Goal: Find specific page/section: Find specific page/section

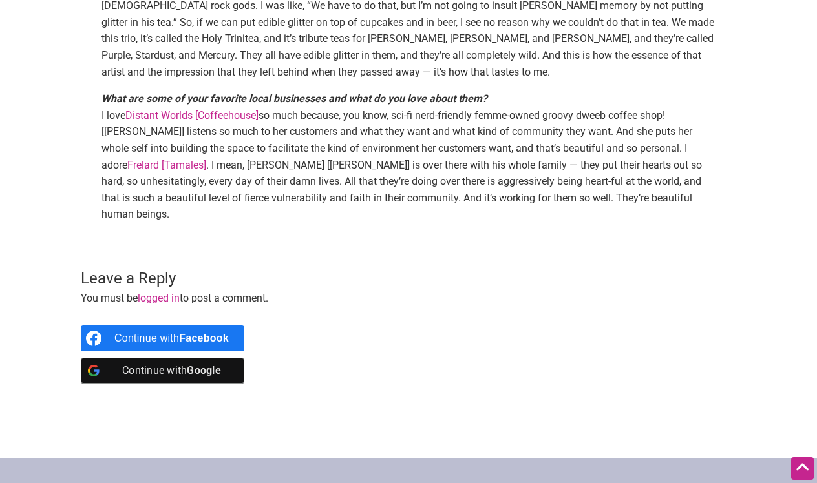
scroll to position [1114, 0]
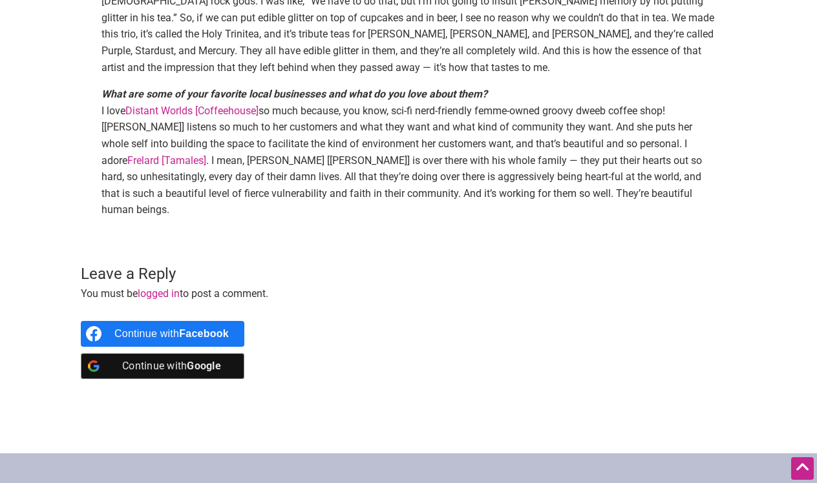
click at [142, 154] on link "Frelard [Tamales]" at bounding box center [166, 160] width 79 height 12
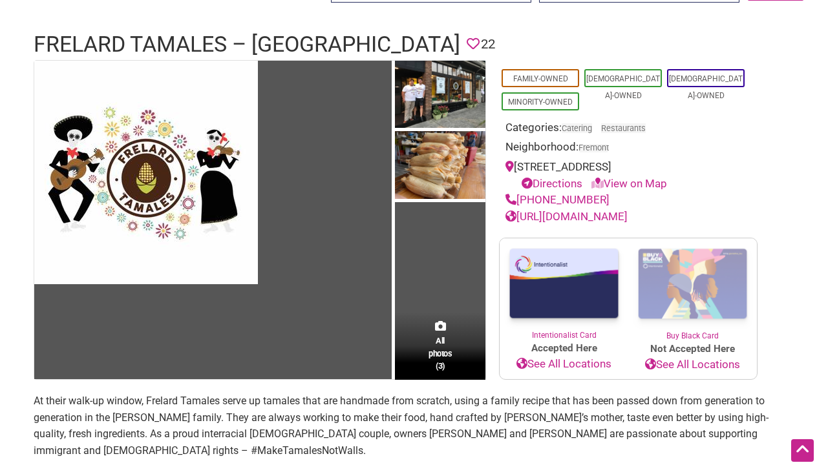
scroll to position [74, 0]
click at [656, 180] on link "View on Map" at bounding box center [629, 183] width 76 height 13
click at [653, 181] on link "View on Map" at bounding box center [629, 183] width 76 height 13
click at [601, 179] on icon at bounding box center [597, 183] width 12 height 11
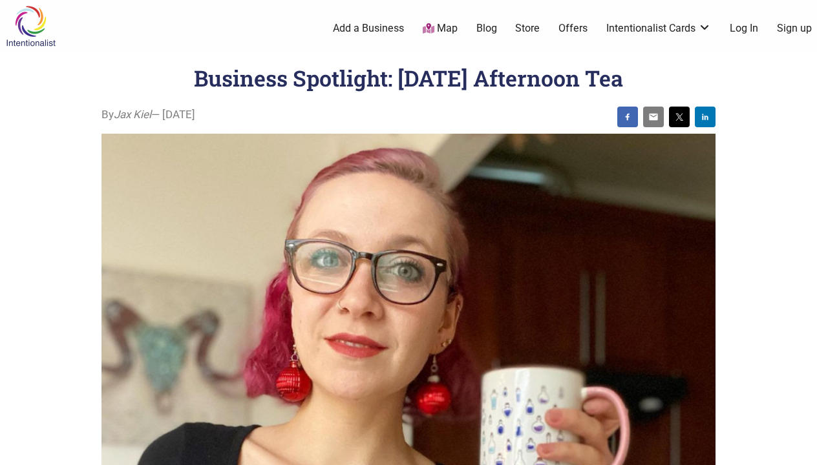
click at [446, 26] on link "Map" at bounding box center [440, 28] width 35 height 15
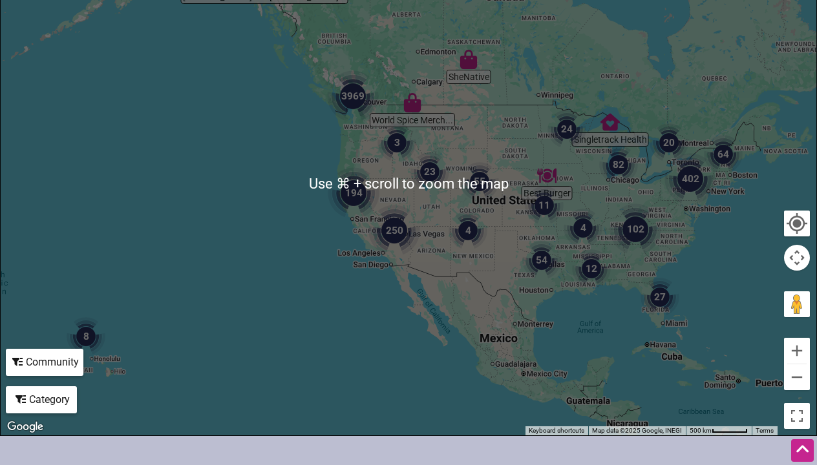
scroll to position [262, 0]
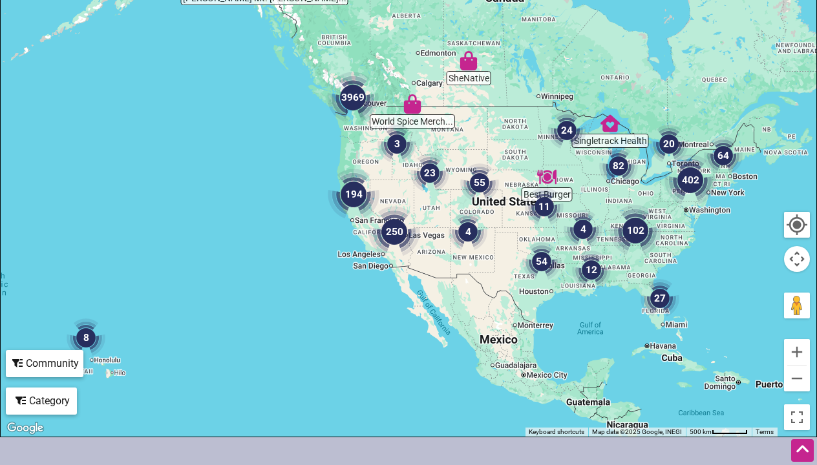
click at [352, 92] on img "3969" at bounding box center [353, 98] width 52 height 52
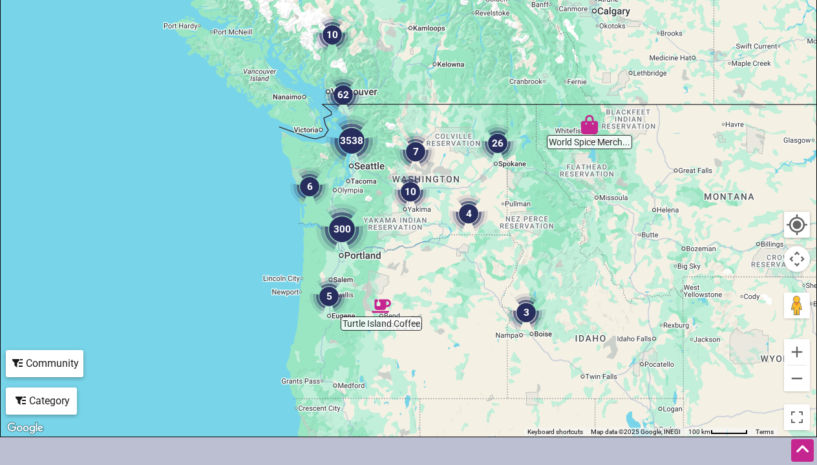
click at [354, 141] on img "3538" at bounding box center [352, 141] width 52 height 52
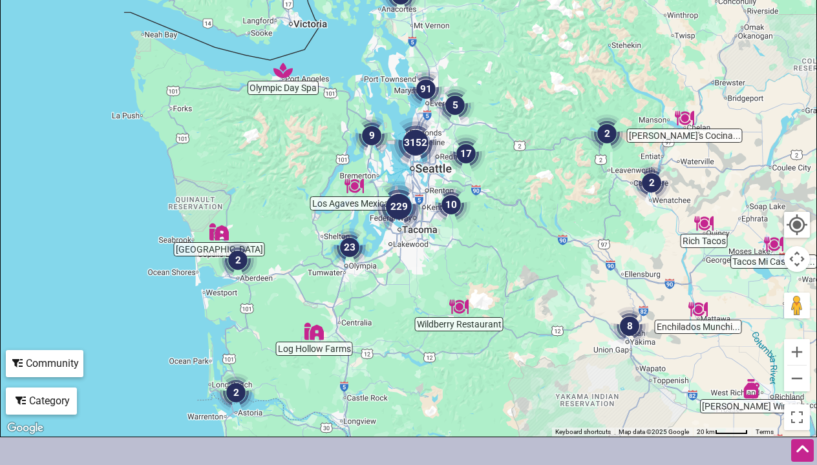
click at [419, 142] on img "3152" at bounding box center [416, 143] width 52 height 52
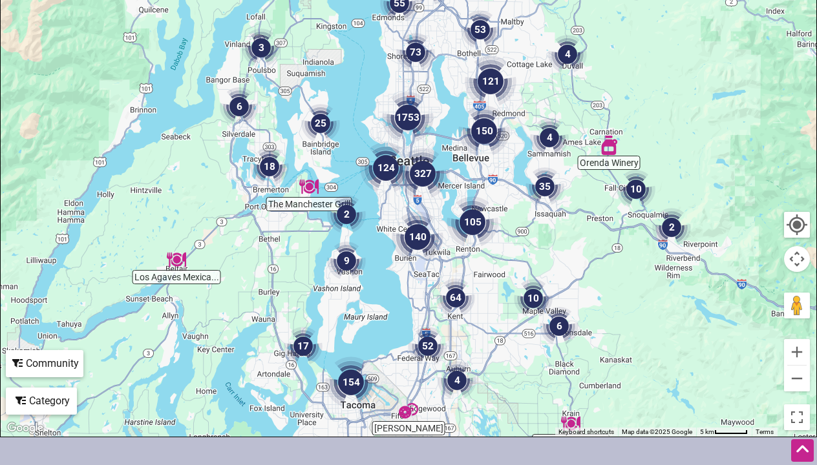
click at [410, 112] on img "1753" at bounding box center [408, 118] width 52 height 52
